Goal: Navigation & Orientation: Find specific page/section

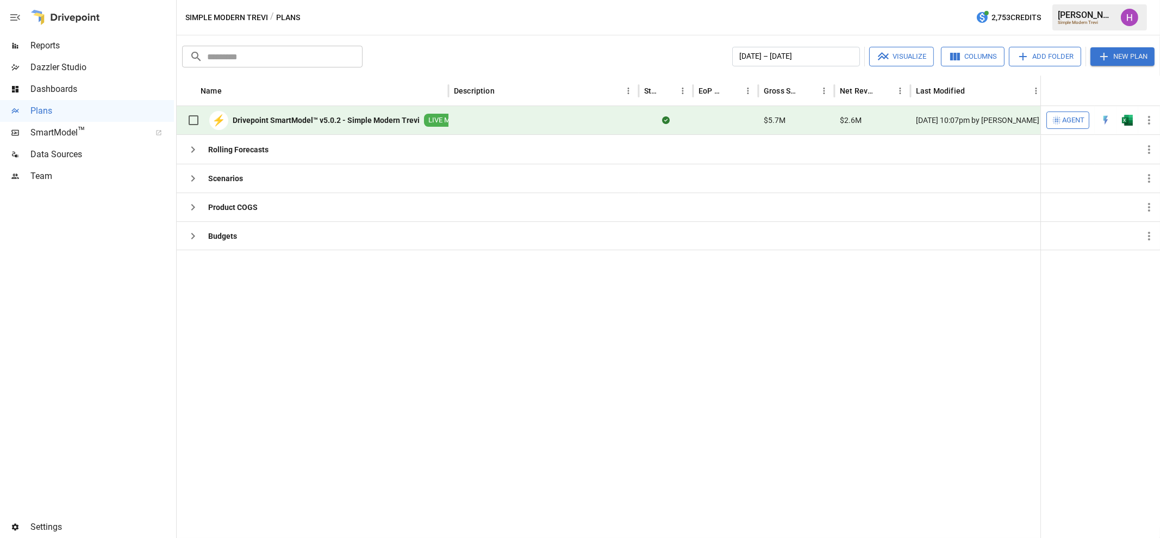
click at [55, 158] on span "Data Sources" at bounding box center [102, 154] width 144 height 13
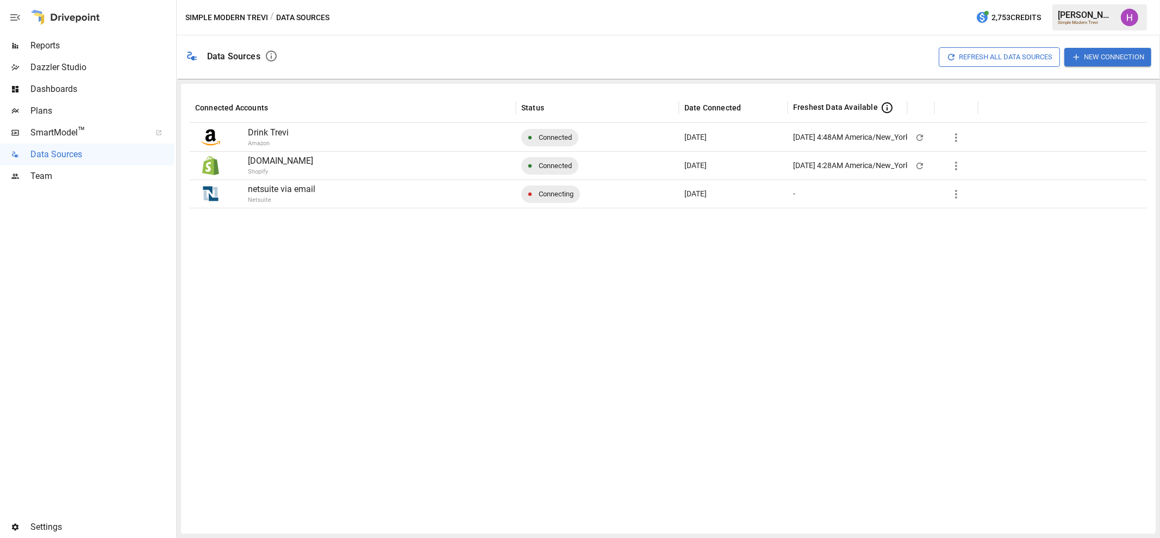
click at [66, 132] on span "SmartModel ™" at bounding box center [86, 132] width 113 height 13
click at [55, 47] on span "Reports" at bounding box center [102, 45] width 144 height 13
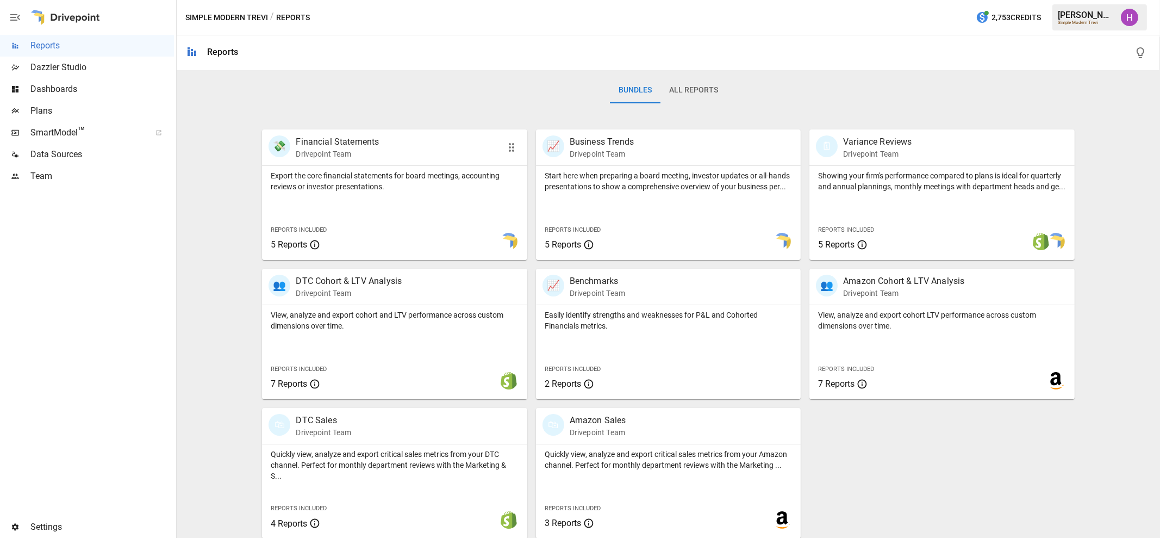
scroll to position [166, 0]
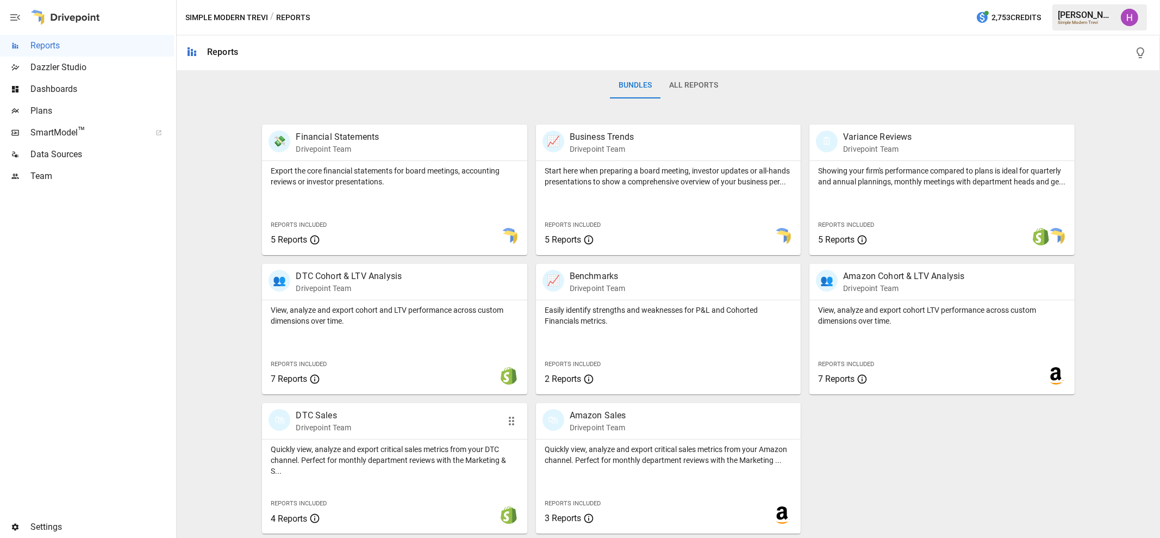
click at [400, 423] on div "🛍 DTC Sales Drivepoint Team" at bounding box center [374, 421] width 210 height 24
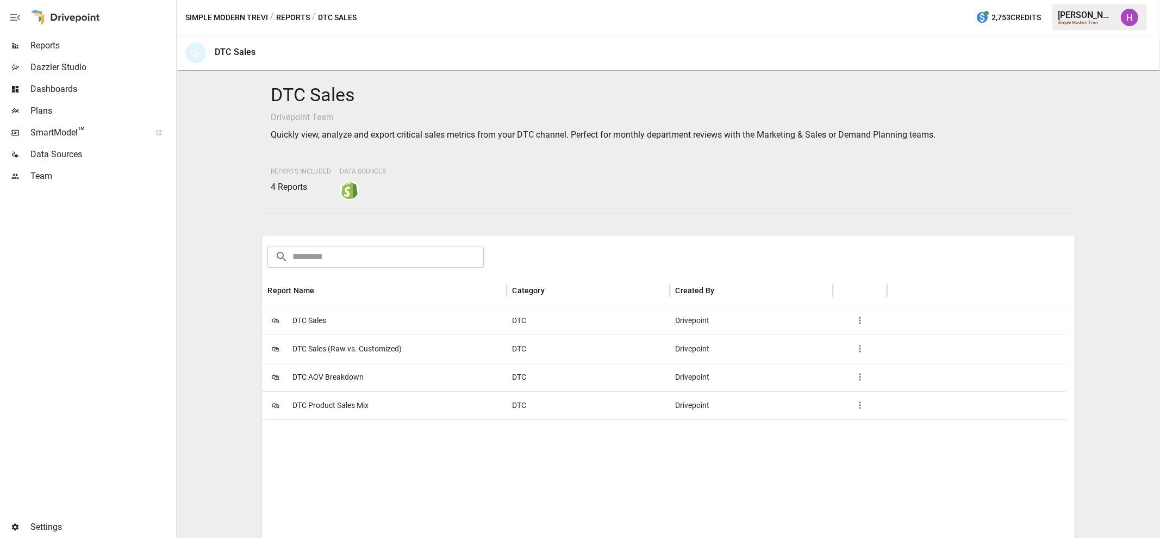
click at [363, 315] on div "🛍 DTC Sales" at bounding box center [384, 320] width 245 height 28
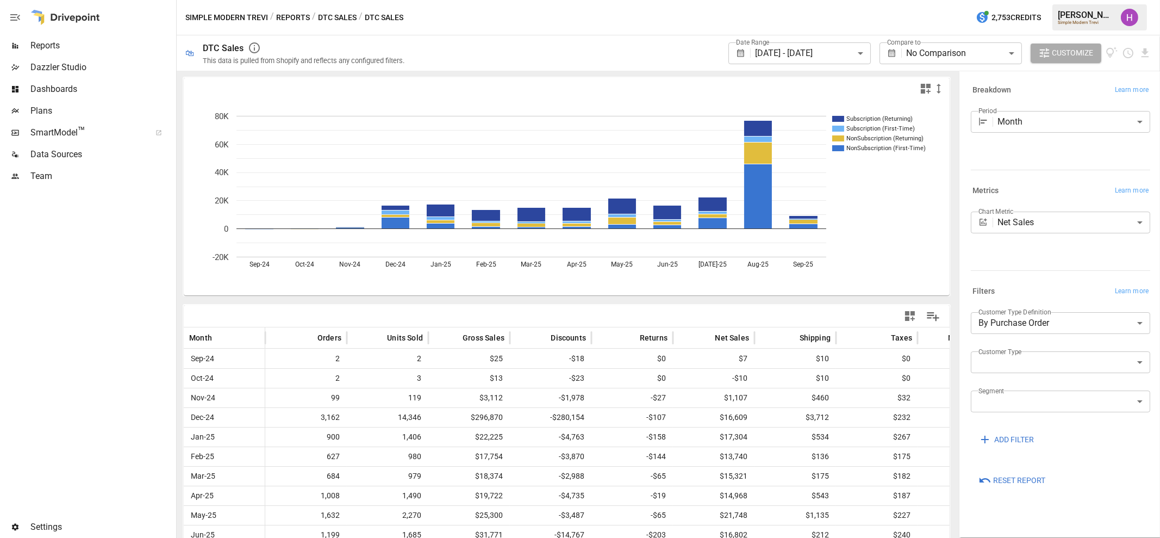
click at [294, 17] on button "Reports" at bounding box center [293, 18] width 34 height 14
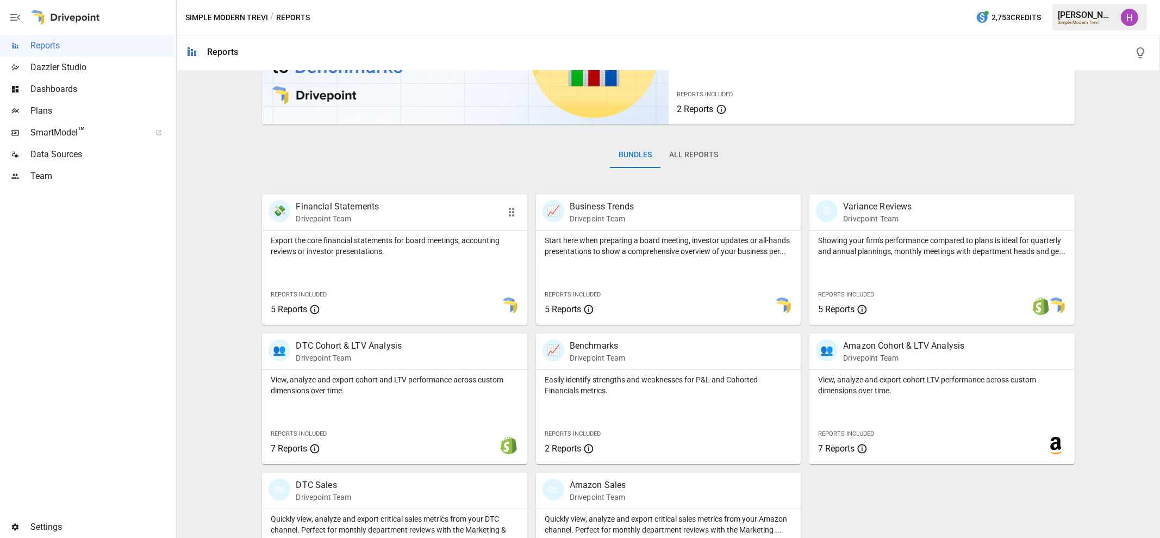
scroll to position [166, 0]
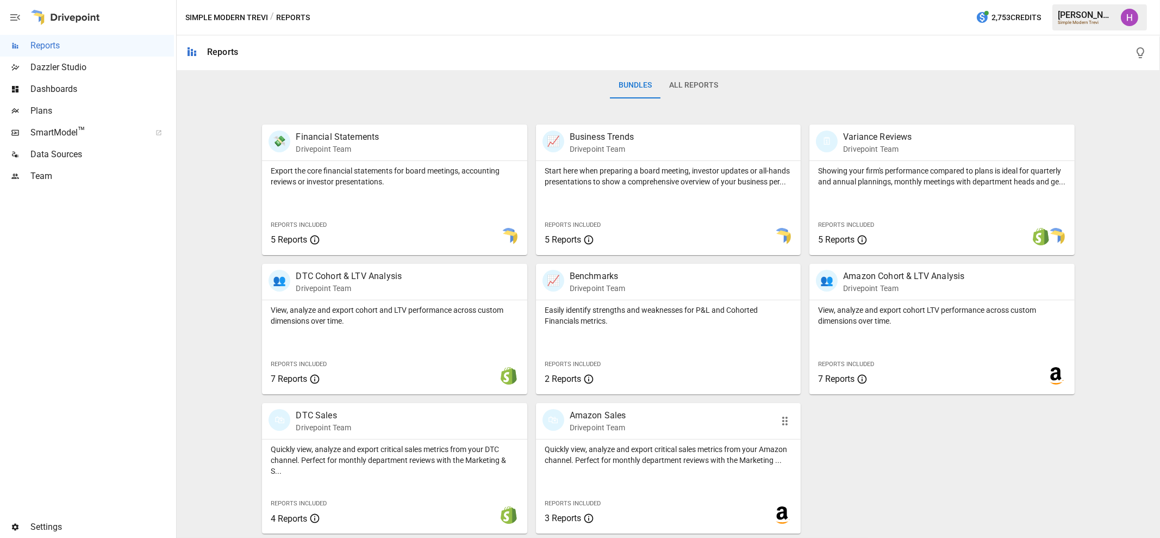
click at [604, 424] on p "Drivepoint Team" at bounding box center [598, 427] width 57 height 11
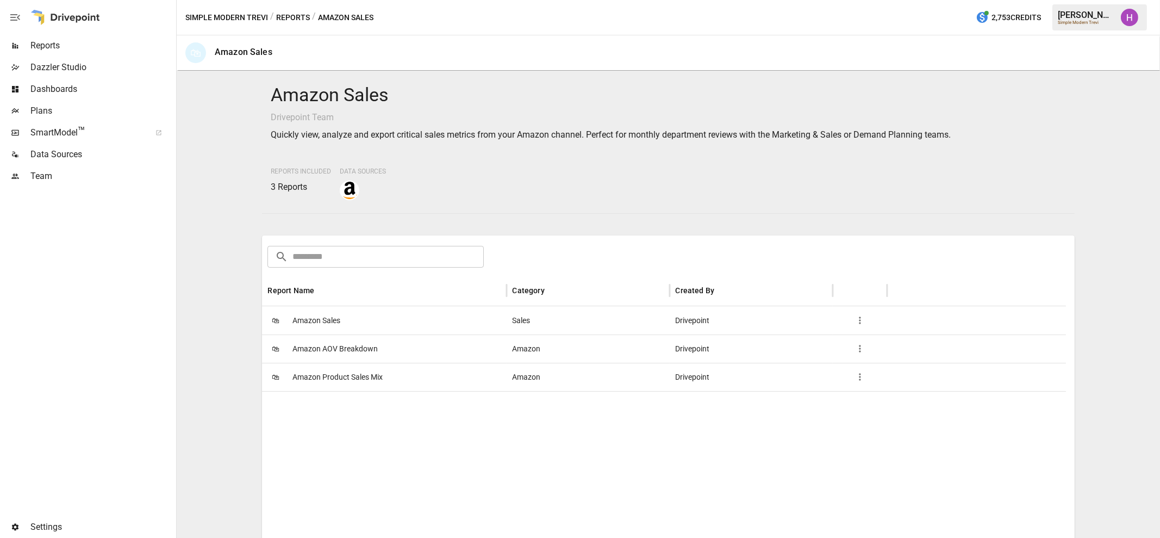
click at [392, 320] on div "🛍 Amazon Sales" at bounding box center [384, 320] width 245 height 28
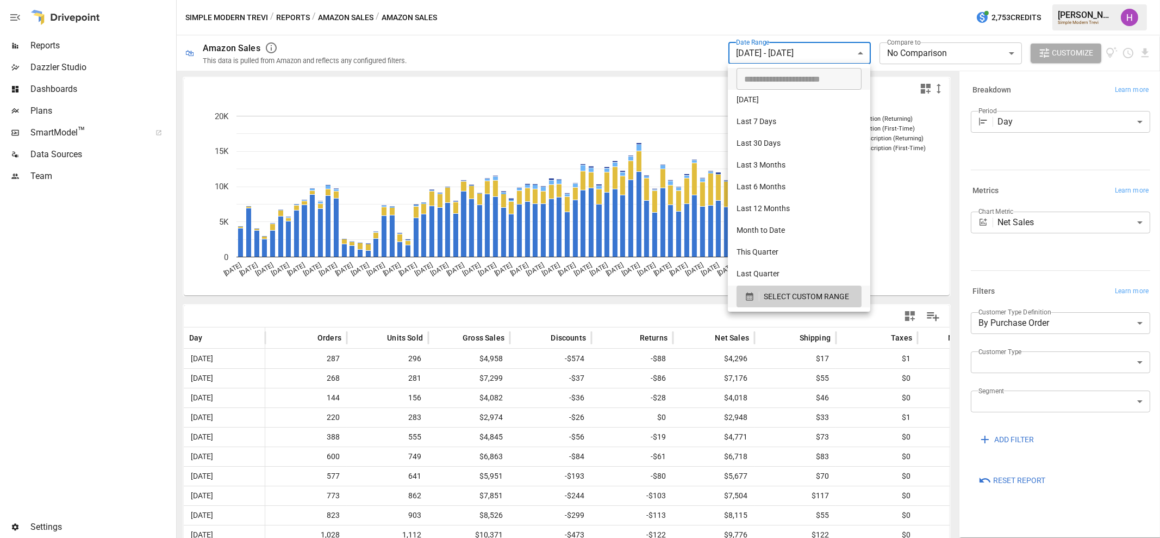
click at [824, 0] on body "**********" at bounding box center [580, 0] width 1160 height 0
click at [762, 206] on li "Last 12 Months" at bounding box center [799, 209] width 142 height 22
type input "**********"
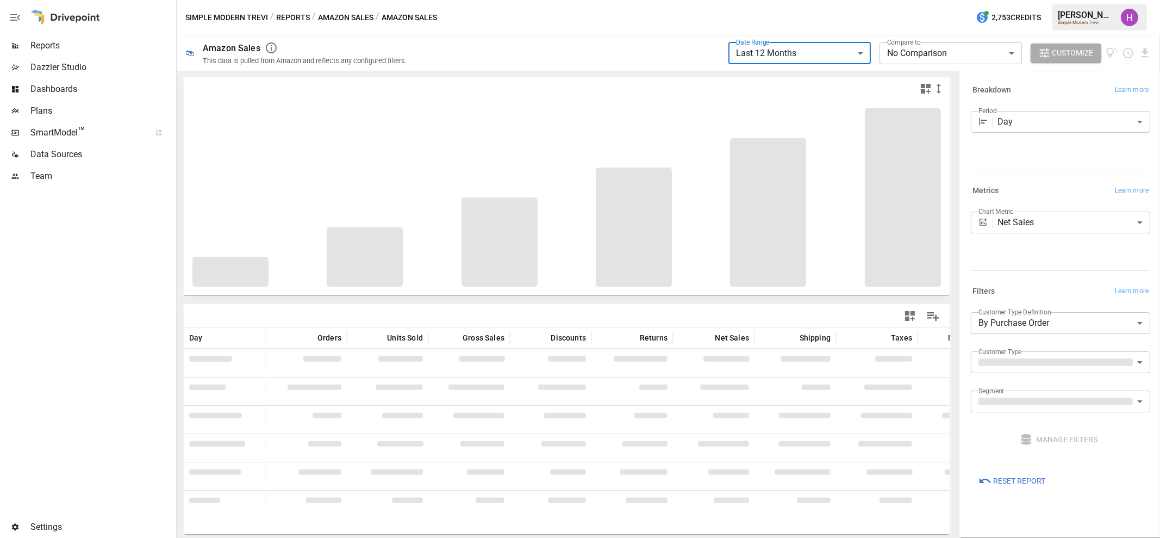
click at [817, 5] on div "Simple Modern Trevi / Reports / Amazon Sales / Amazon Sales 2,753 Credits [PERS…" at bounding box center [668, 17] width 983 height 35
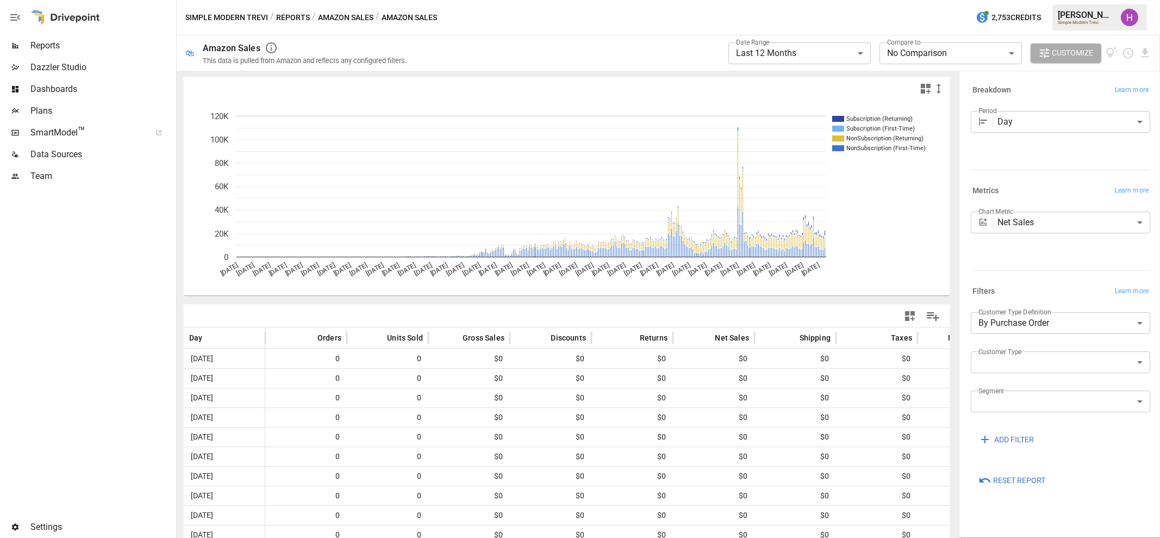
click at [1002, 0] on body "**********" at bounding box center [580, 0] width 1160 height 0
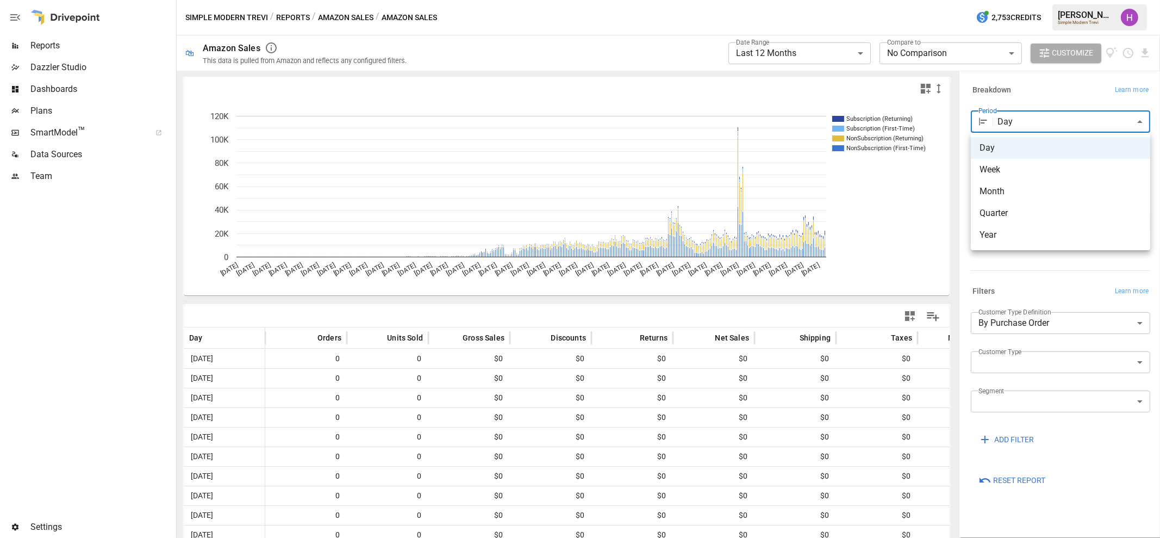
click at [1011, 187] on span "Month" at bounding box center [1061, 191] width 162 height 13
type input "*****"
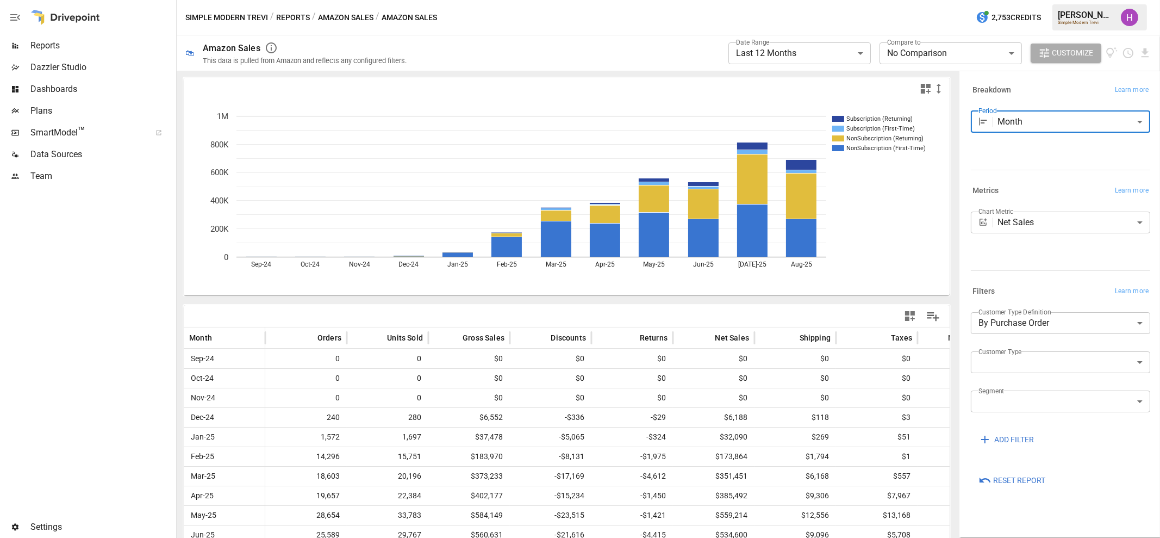
click at [661, 20] on div "Simple Modern Trevi / Reports / Amazon Sales / Amazon Sales 2,753 Credits [PERS…" at bounding box center [668, 17] width 983 height 35
click at [639, 10] on div "Simple Modern Trevi / Reports / Amazon Sales / Amazon Sales 2,753 Credits [PERS…" at bounding box center [668, 17] width 983 height 35
click at [689, 14] on div "Simple Modern Trevi / Reports / Amazon Sales / Amazon Sales 2,753 Credits [PERS…" at bounding box center [668, 17] width 983 height 35
click at [98, 260] on div at bounding box center [87, 351] width 174 height 329
click at [54, 41] on span "Reports" at bounding box center [102, 45] width 144 height 13
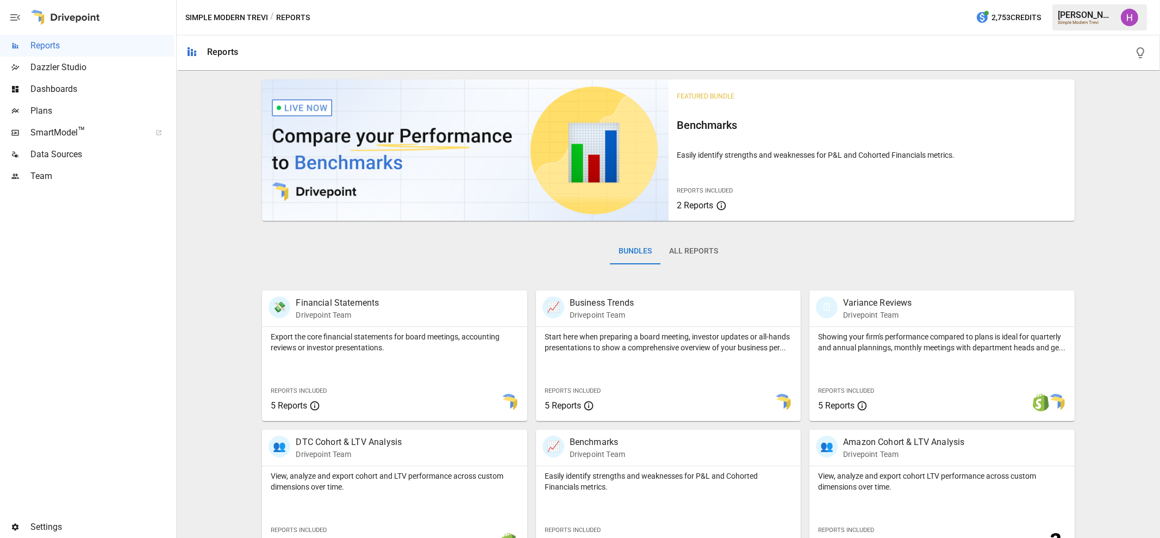
click at [146, 338] on div at bounding box center [87, 351] width 174 height 329
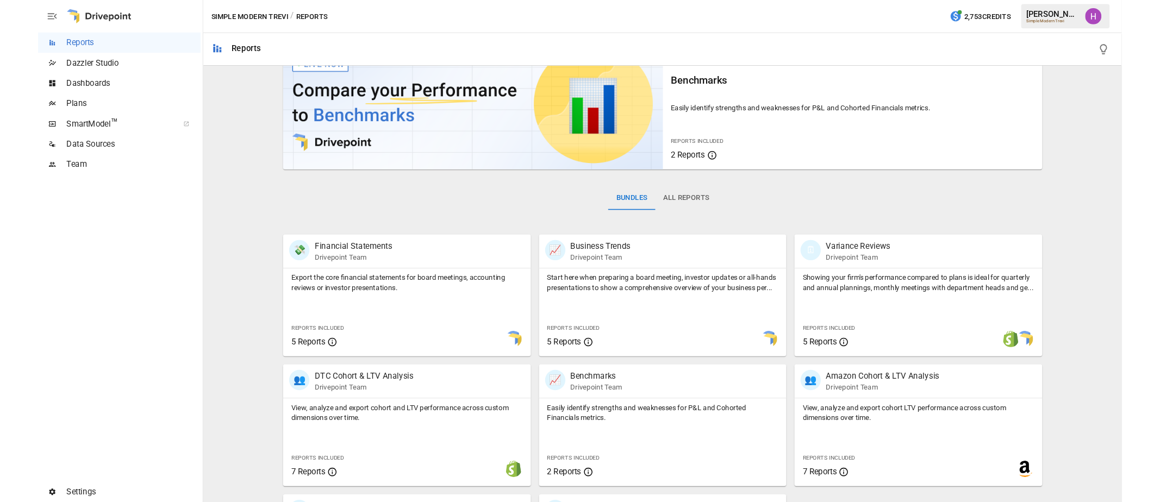
scroll to position [166, 0]
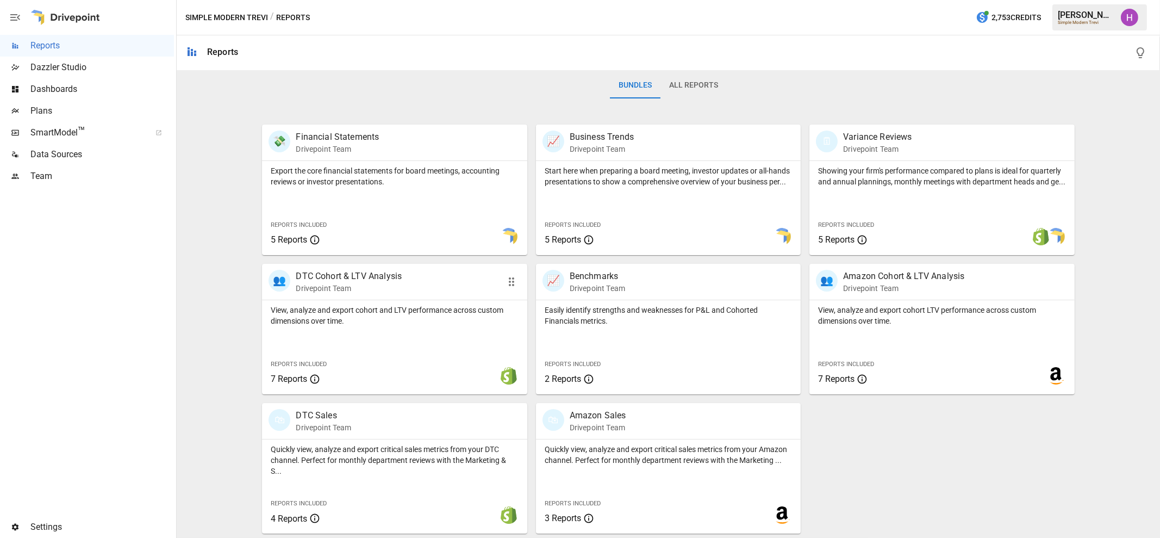
click at [367, 289] on p "Drivepoint Team" at bounding box center [349, 288] width 106 height 11
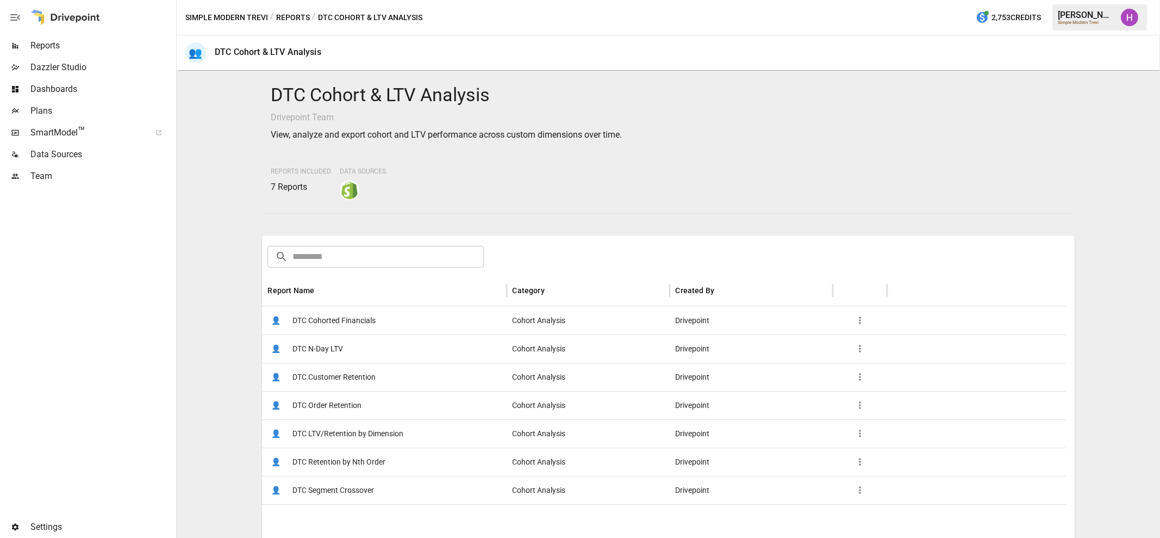
click at [217, 314] on div "DTC Cohort & LTV Analysis Drivepoint Team View, analyze and export cohort and L…" at bounding box center [668, 304] width 975 height 458
click at [152, 295] on div at bounding box center [87, 351] width 174 height 329
click at [53, 42] on span "Reports" at bounding box center [102, 45] width 144 height 13
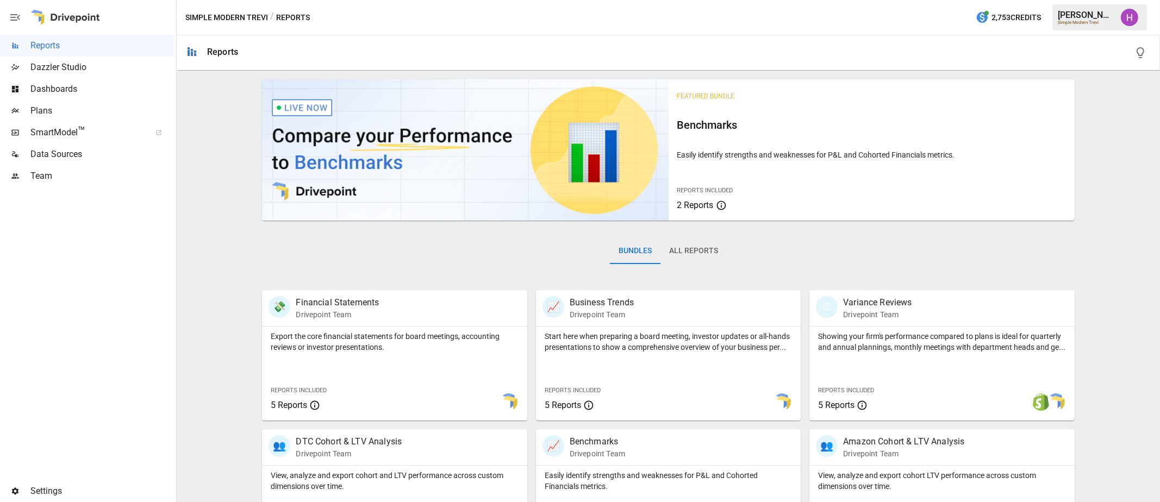
click at [189, 346] on div "Featured Bundle Benchmarks Easily identify strengths and weaknesses for P&L and…" at bounding box center [668, 387] width 975 height 624
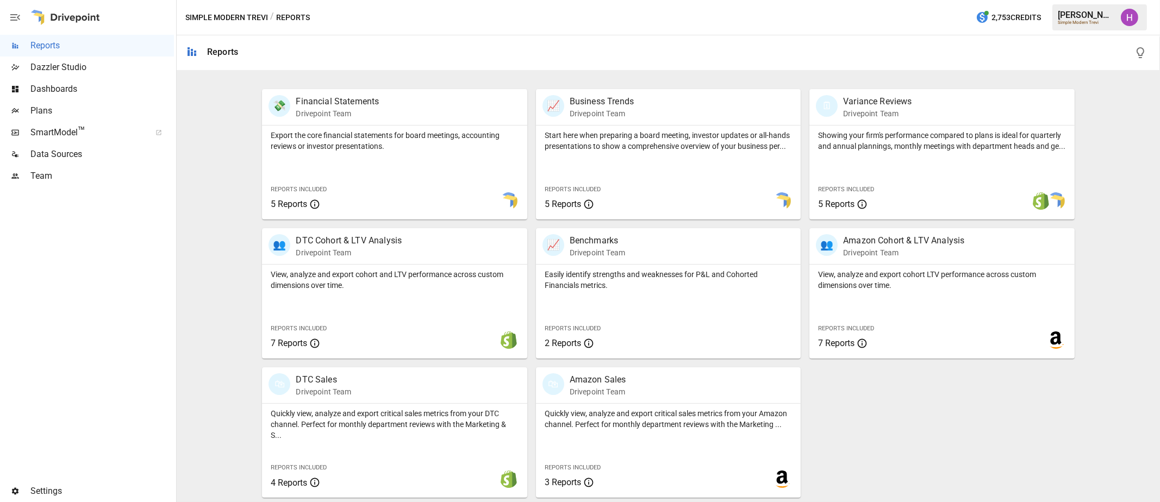
click at [250, 213] on div "Featured Bundle Benchmarks Easily identify strengths and weaknesses for P&L and…" at bounding box center [668, 186] width 975 height 624
click at [416, 117] on div "💸 Financial Statements Drivepoint Team" at bounding box center [374, 107] width 210 height 24
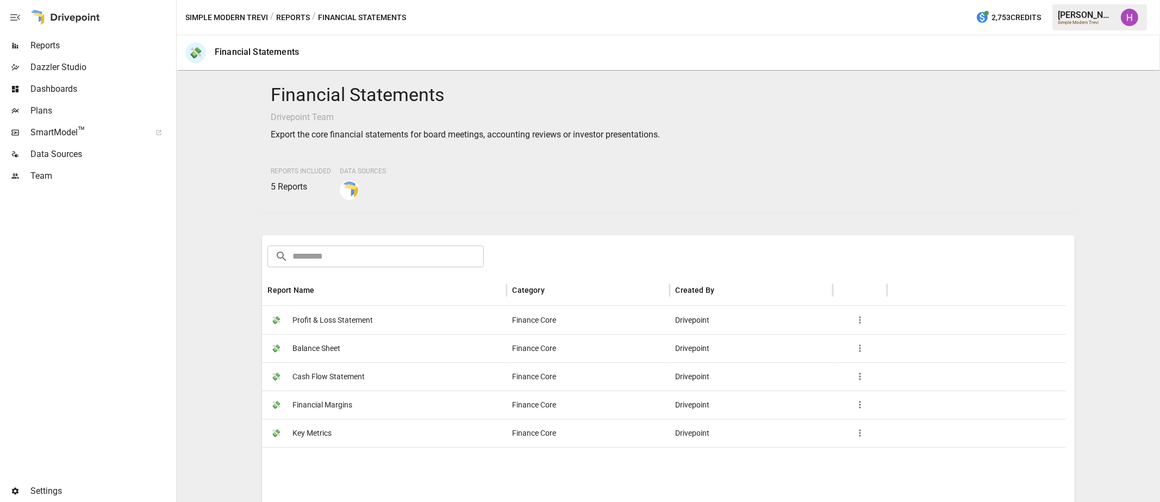
click at [170, 319] on div at bounding box center [87, 334] width 174 height 294
click at [294, 22] on button "Reports" at bounding box center [293, 18] width 34 height 14
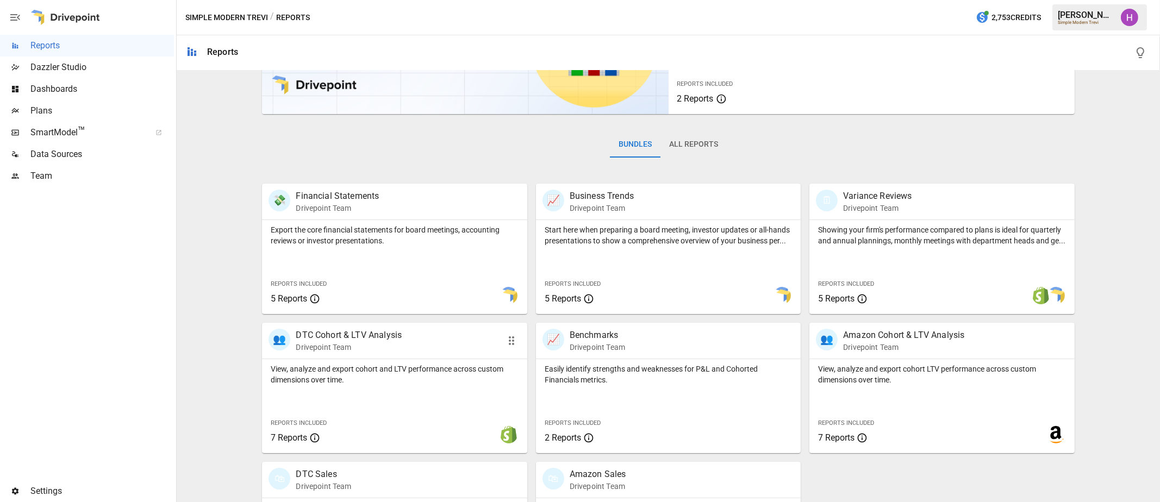
scroll to position [201, 0]
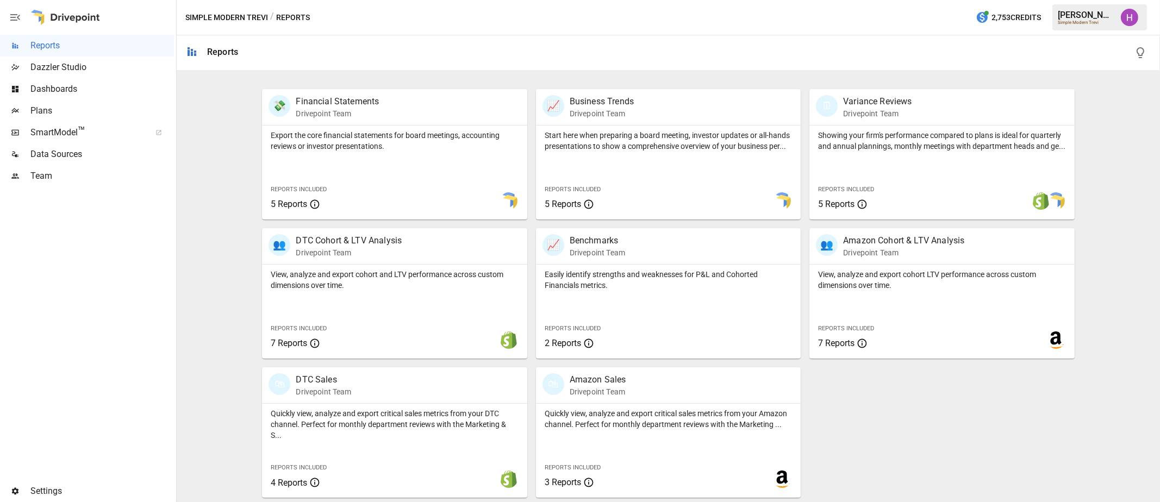
click at [46, 107] on span "Plans" at bounding box center [102, 110] width 144 height 13
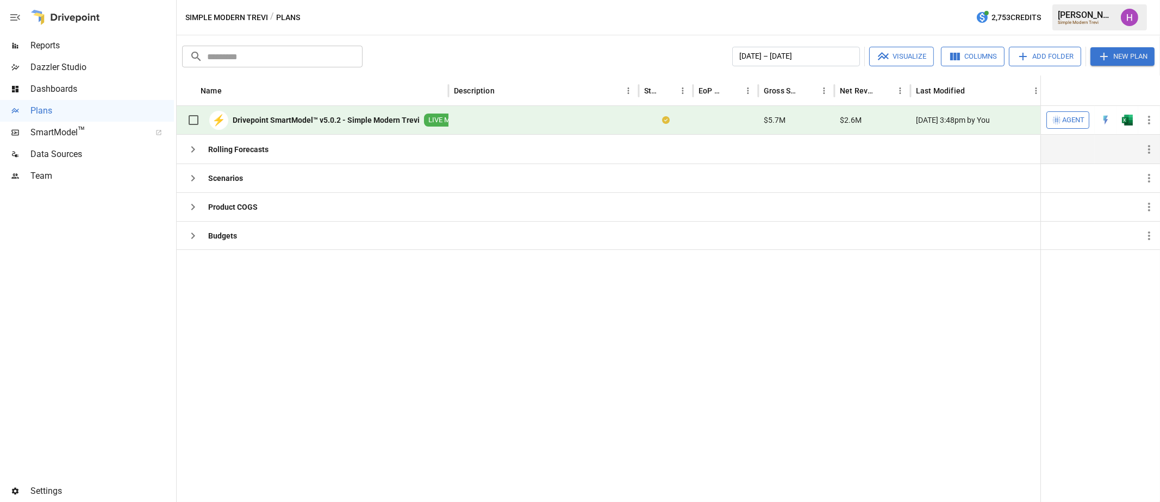
click at [193, 152] on icon "button" at bounding box center [192, 149] width 13 height 13
click at [207, 298] on div at bounding box center [612, 376] width 870 height 253
